Goal: Task Accomplishment & Management: Use online tool/utility

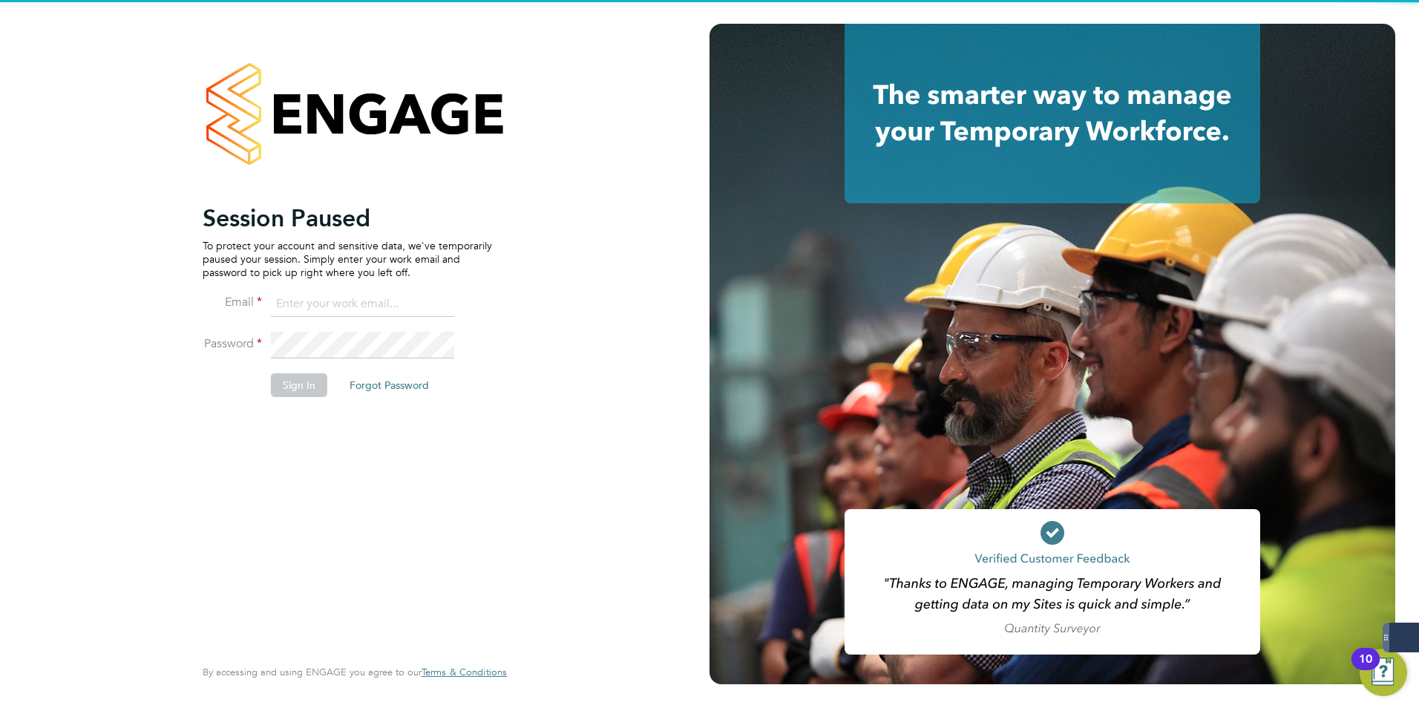
type input "[EMAIL_ADDRESS][DOMAIN_NAME]"
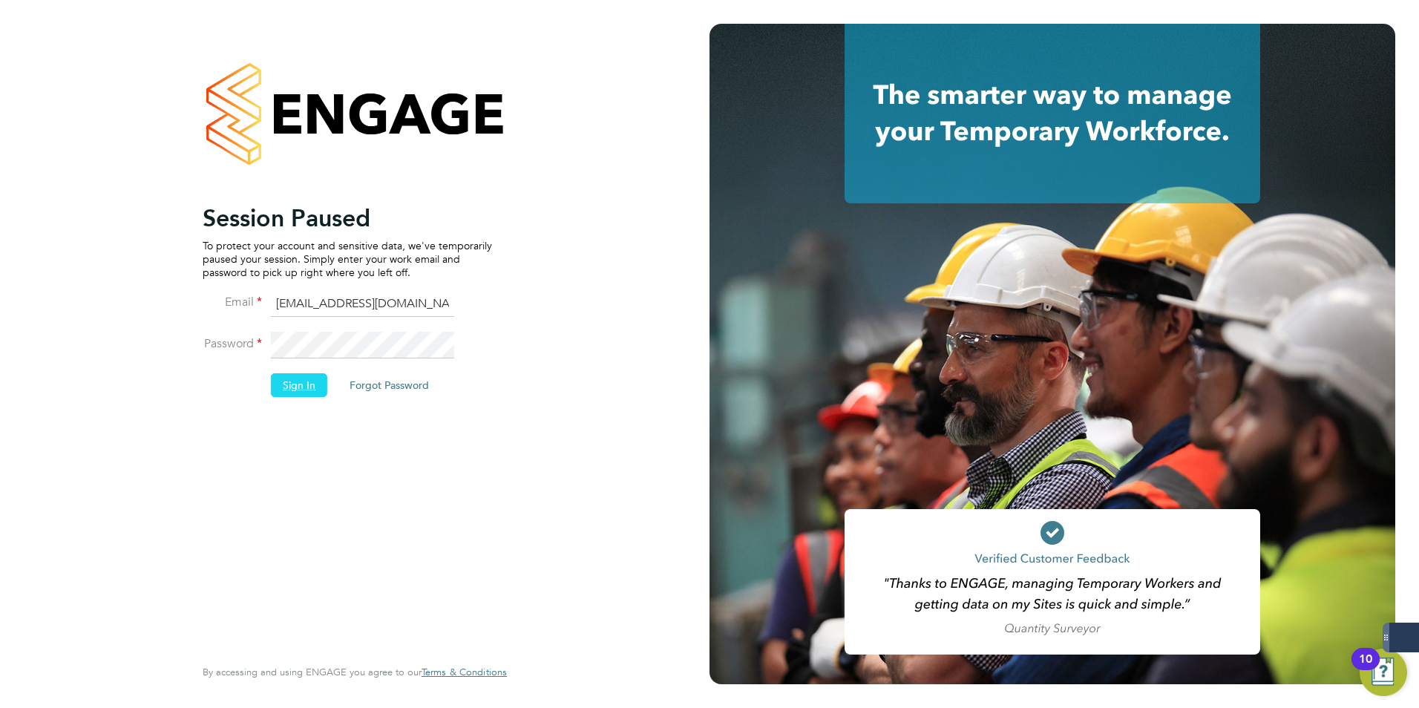
click at [308, 390] on button "Sign In" at bounding box center [299, 385] width 56 height 24
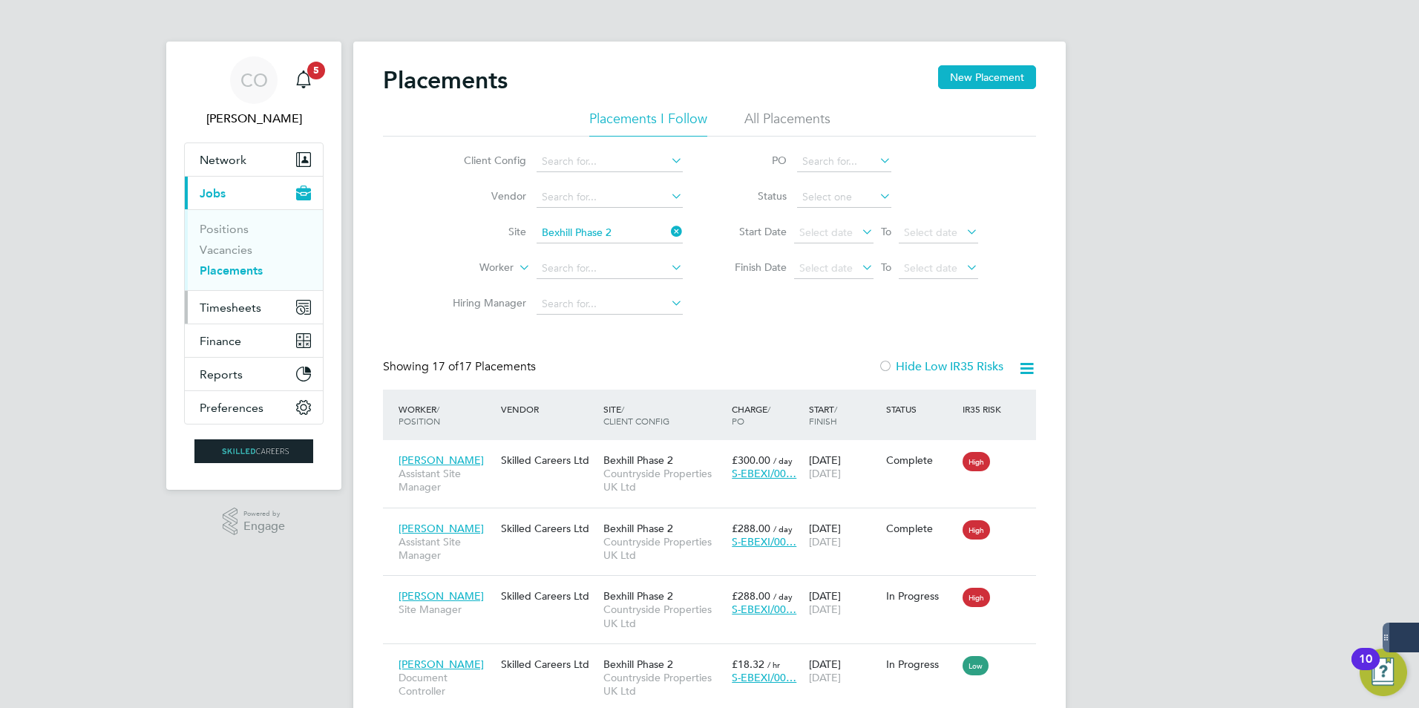
click at [237, 311] on span "Timesheets" at bounding box center [231, 307] width 62 height 14
click at [236, 311] on span "Timesheets" at bounding box center [231, 307] width 62 height 14
click at [215, 312] on span "Timesheets" at bounding box center [231, 307] width 62 height 14
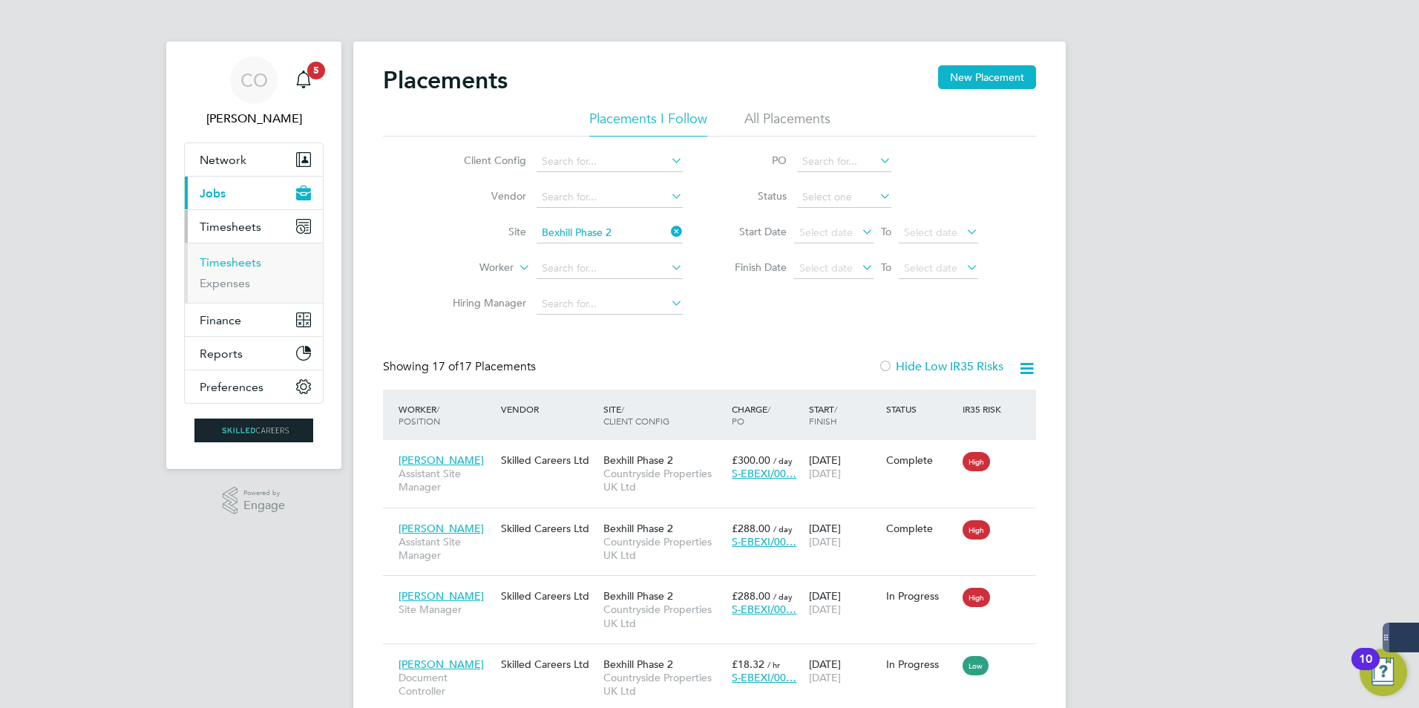
click at [233, 260] on link "Timesheets" at bounding box center [231, 262] width 62 height 14
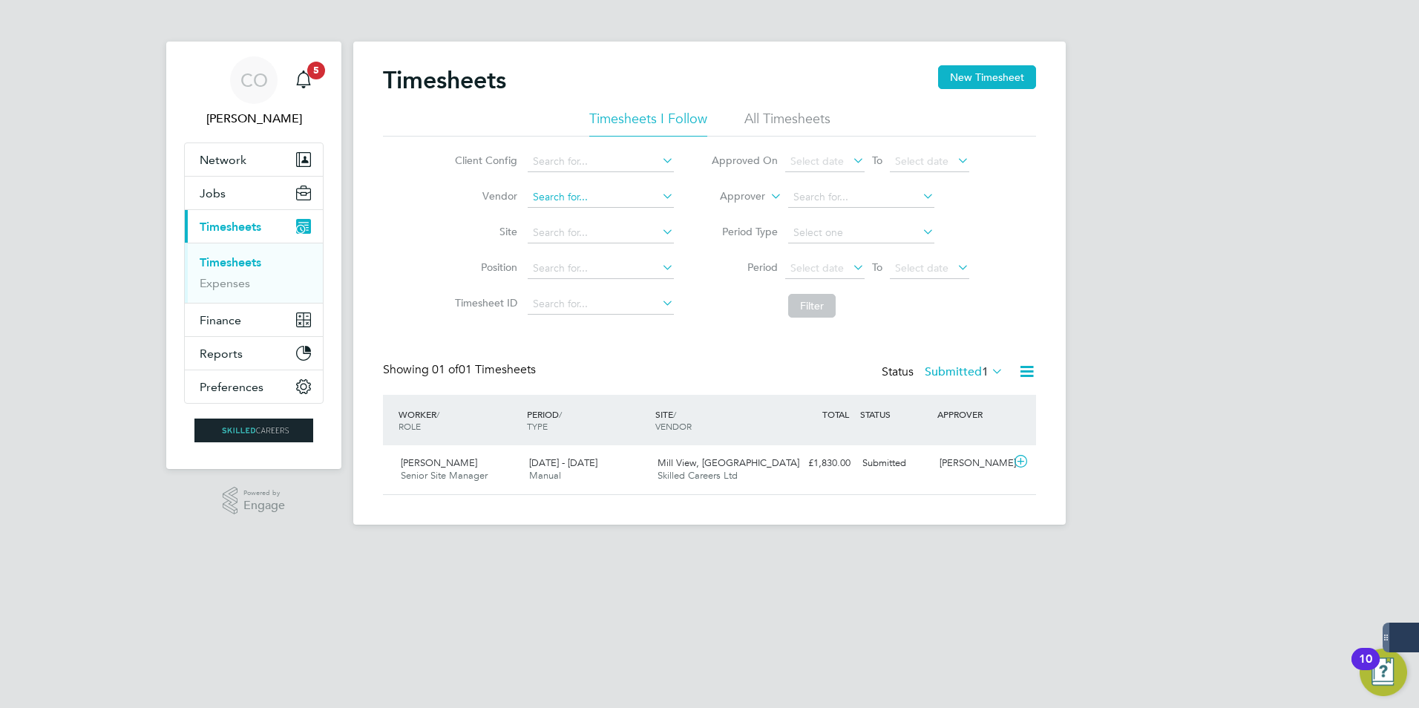
click at [623, 207] on div "Timesheets New Timesheet Timesheets I Follow All Timesheets Client Config Vendo…" at bounding box center [709, 283] width 712 height 483
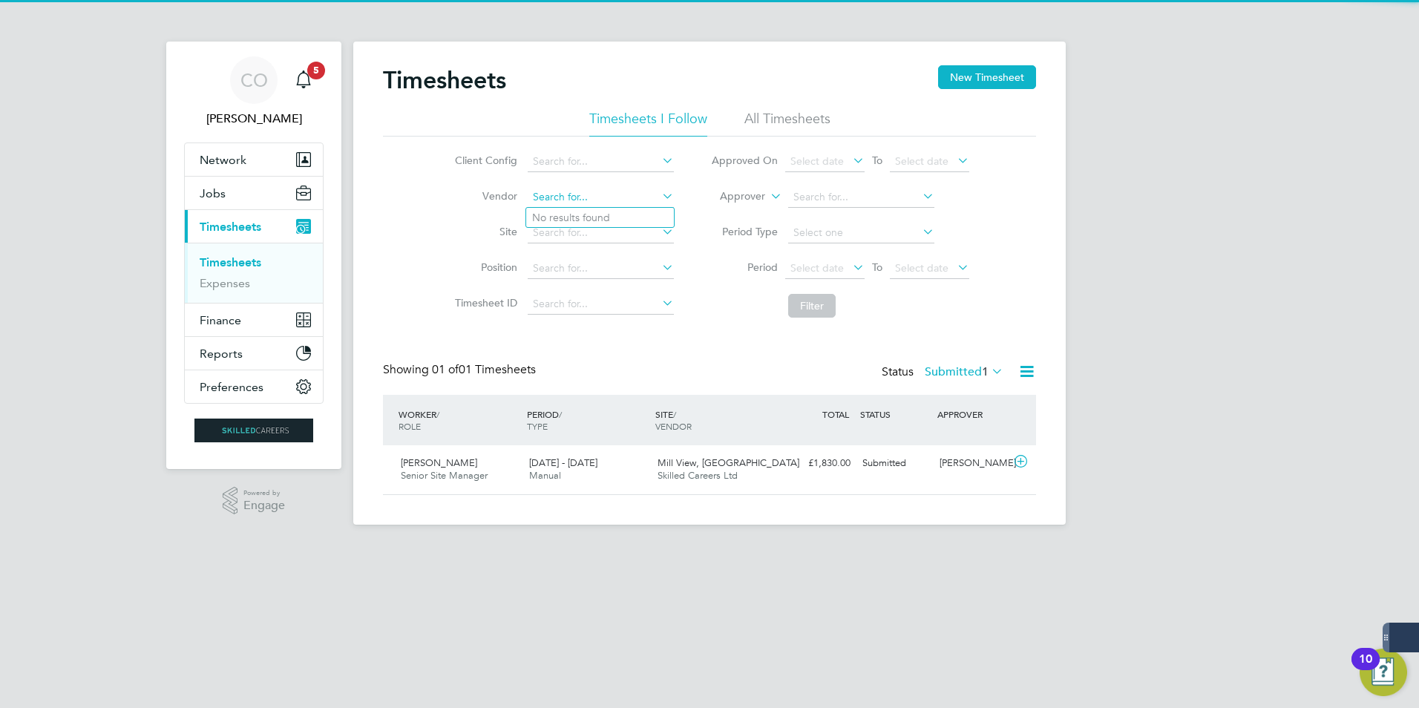
click at [615, 204] on input at bounding box center [601, 197] width 146 height 21
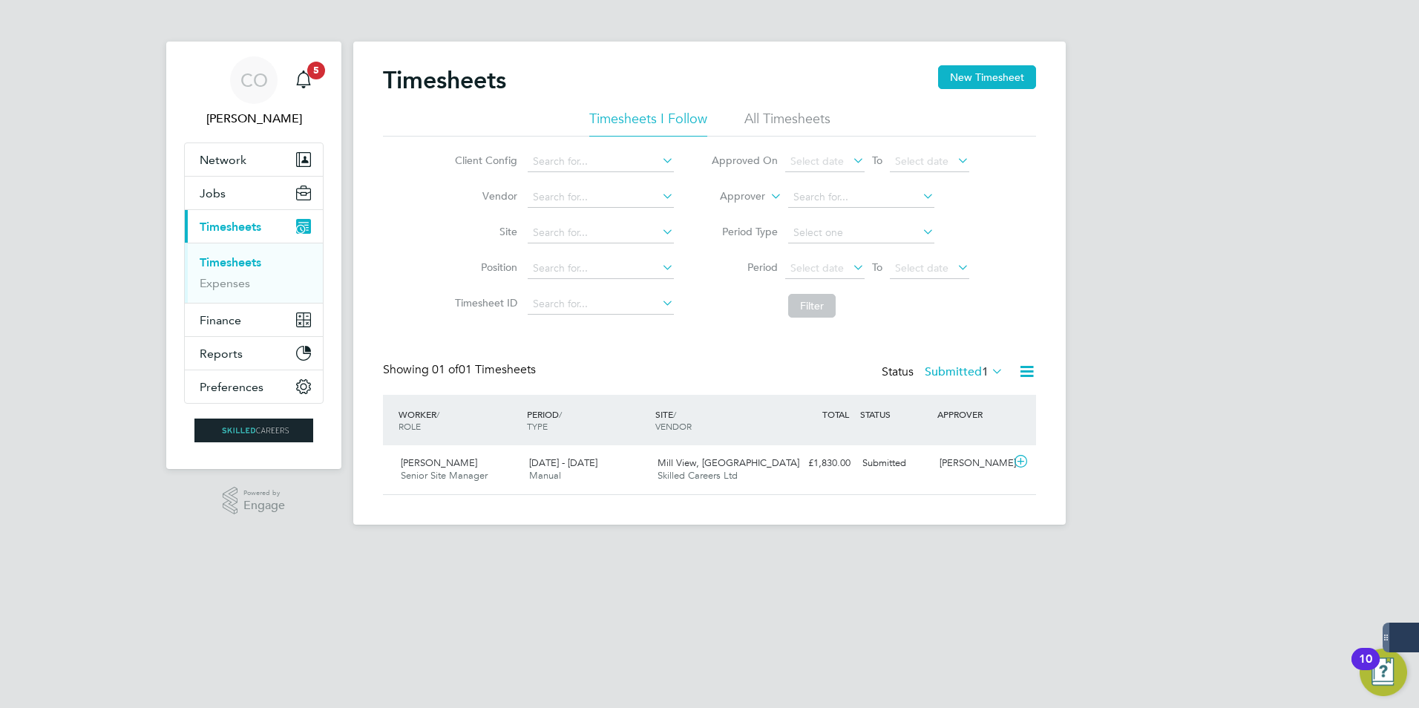
click at [580, 246] on li "Site" at bounding box center [562, 233] width 260 height 36
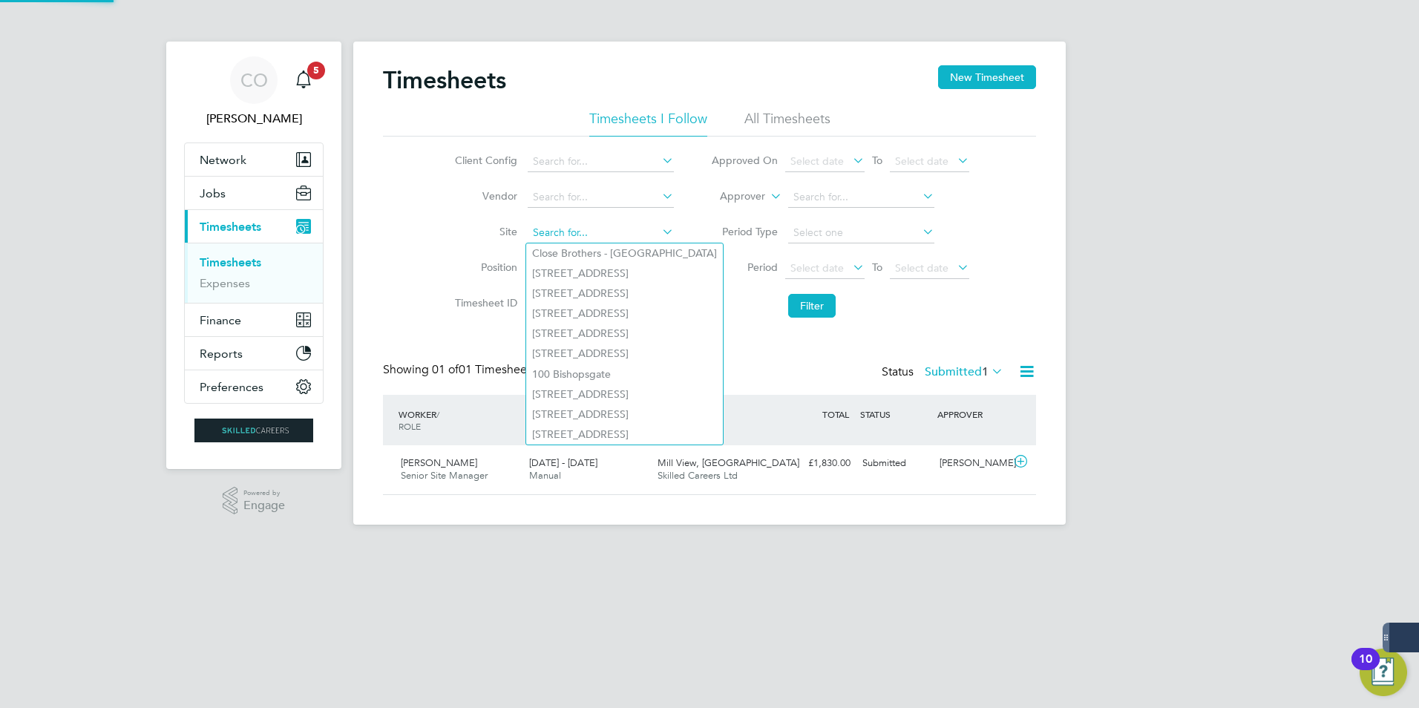
click at [583, 240] on input at bounding box center [601, 233] width 146 height 21
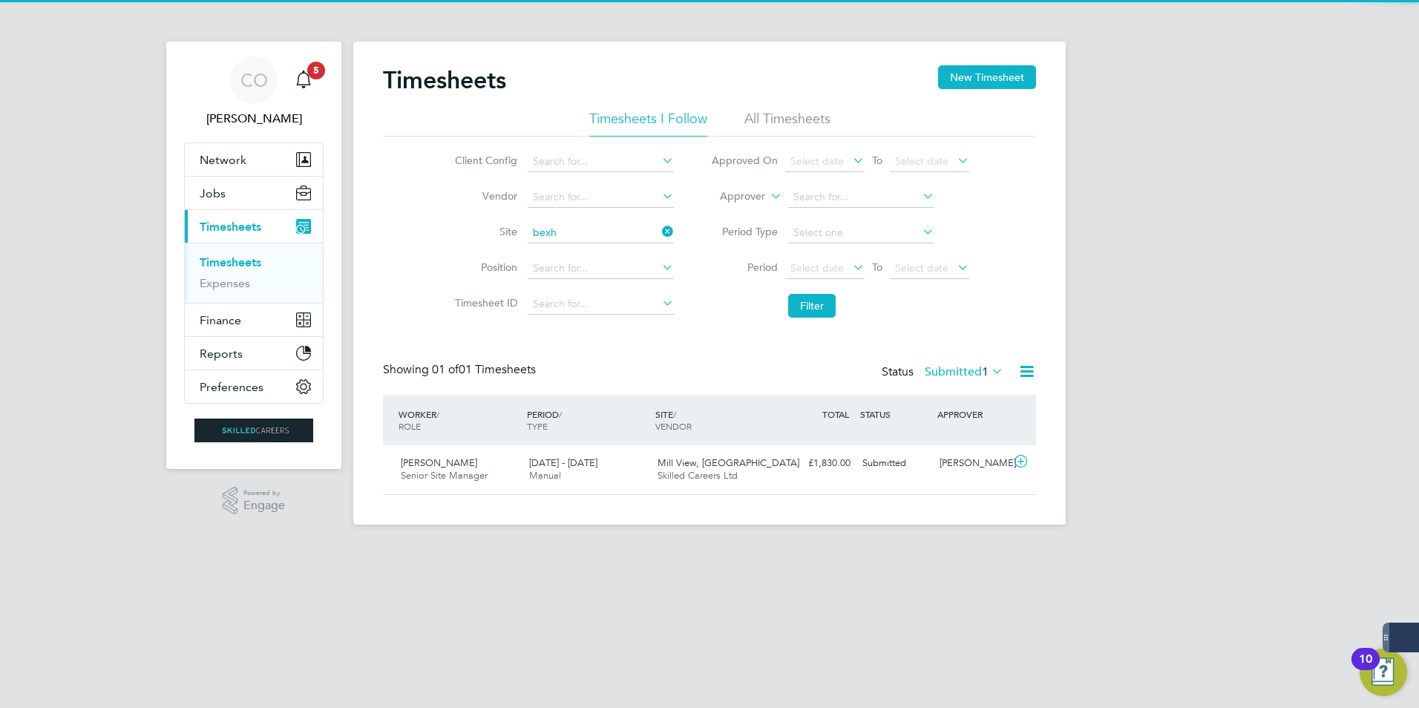
click at [561, 254] on li "Bexh ill Phase 2" at bounding box center [628, 253] width 204 height 20
type input "Bexhill Phase 2"
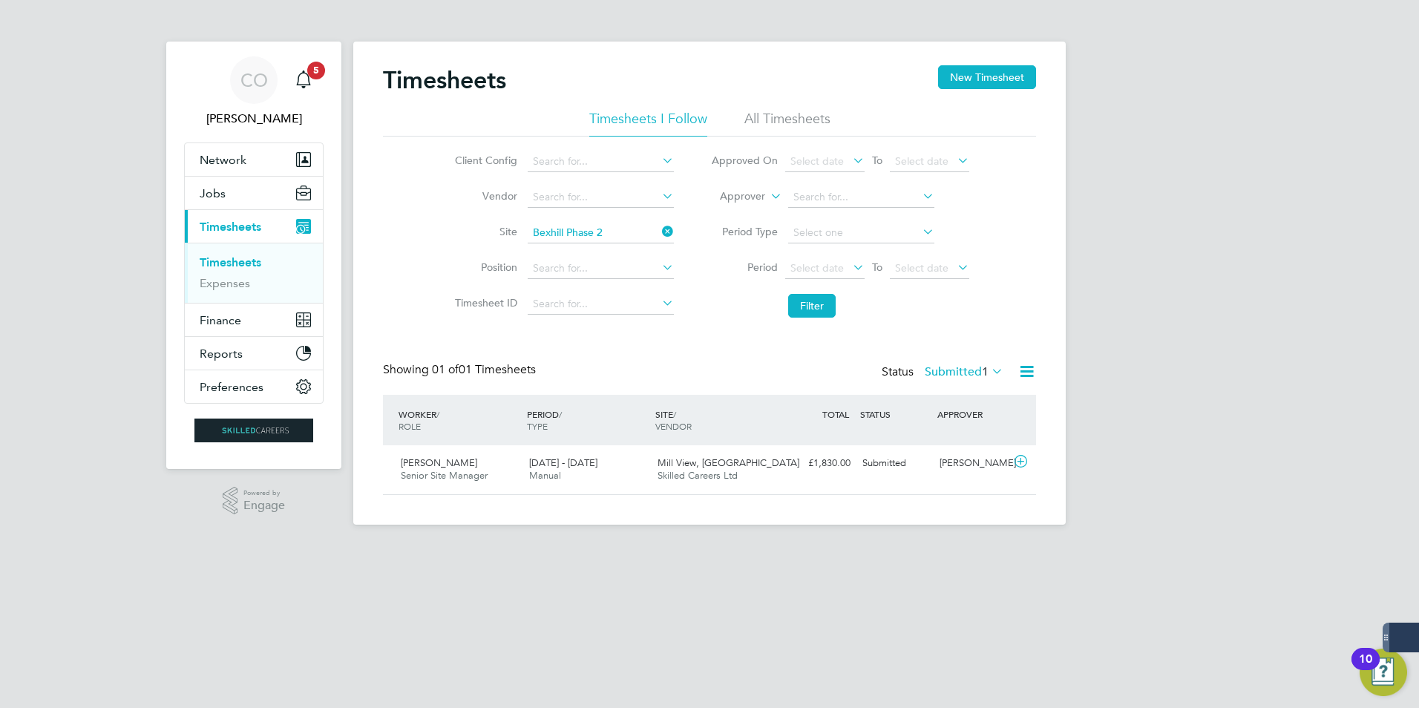
click at [781, 116] on li "All Timesheets" at bounding box center [787, 123] width 86 height 27
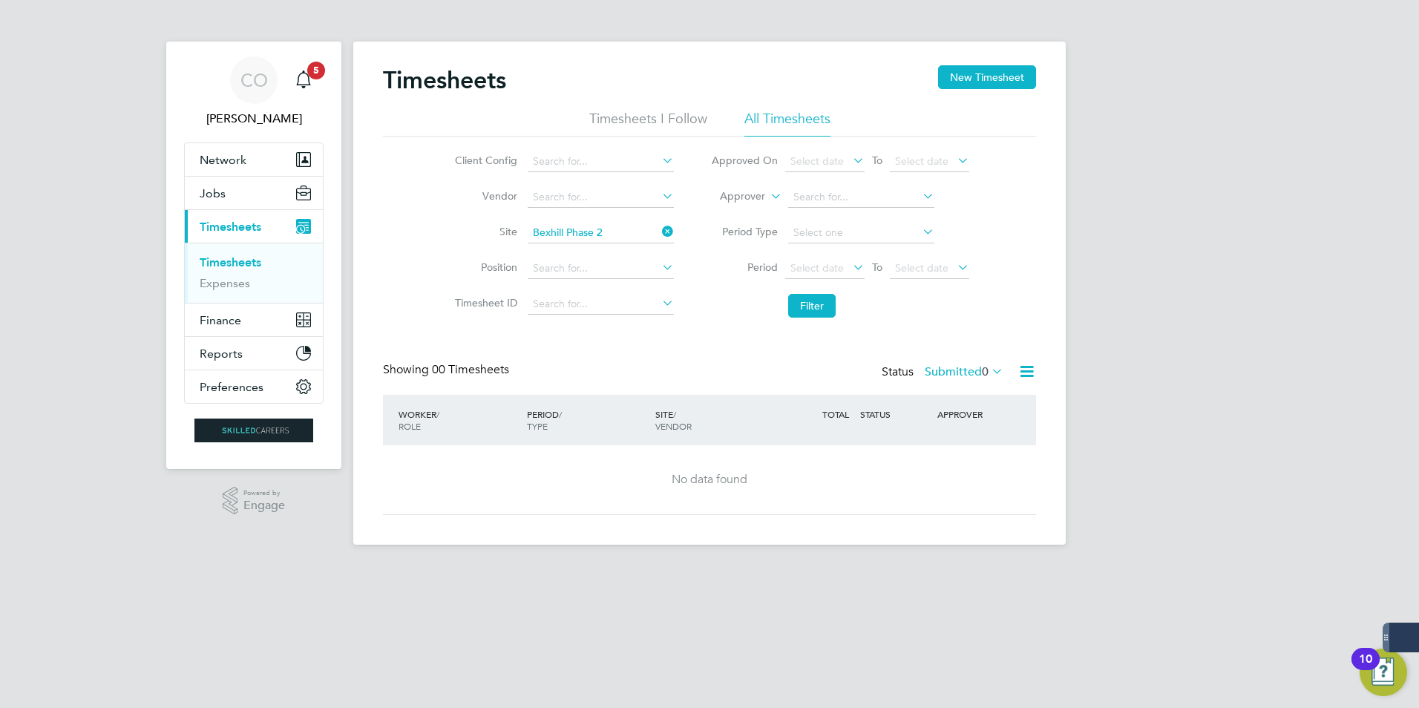
click at [597, 118] on li "Timesheets I Follow" at bounding box center [648, 123] width 118 height 27
click at [659, 227] on icon at bounding box center [659, 231] width 0 height 21
